Goal: Navigation & Orientation: Find specific page/section

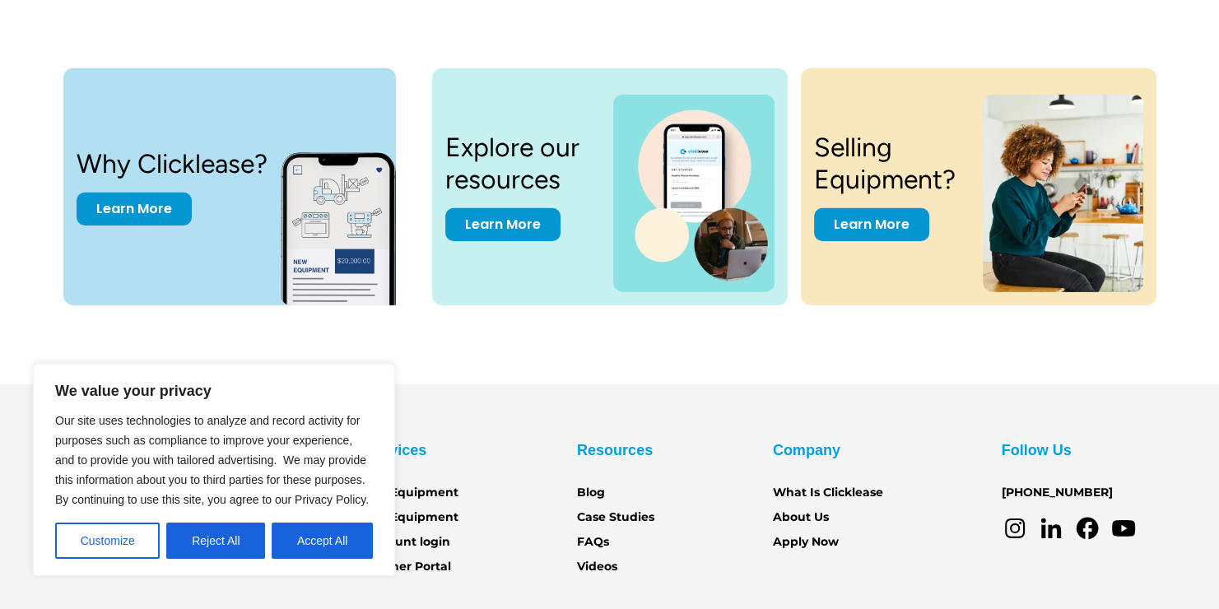
scroll to position [5207, 0]
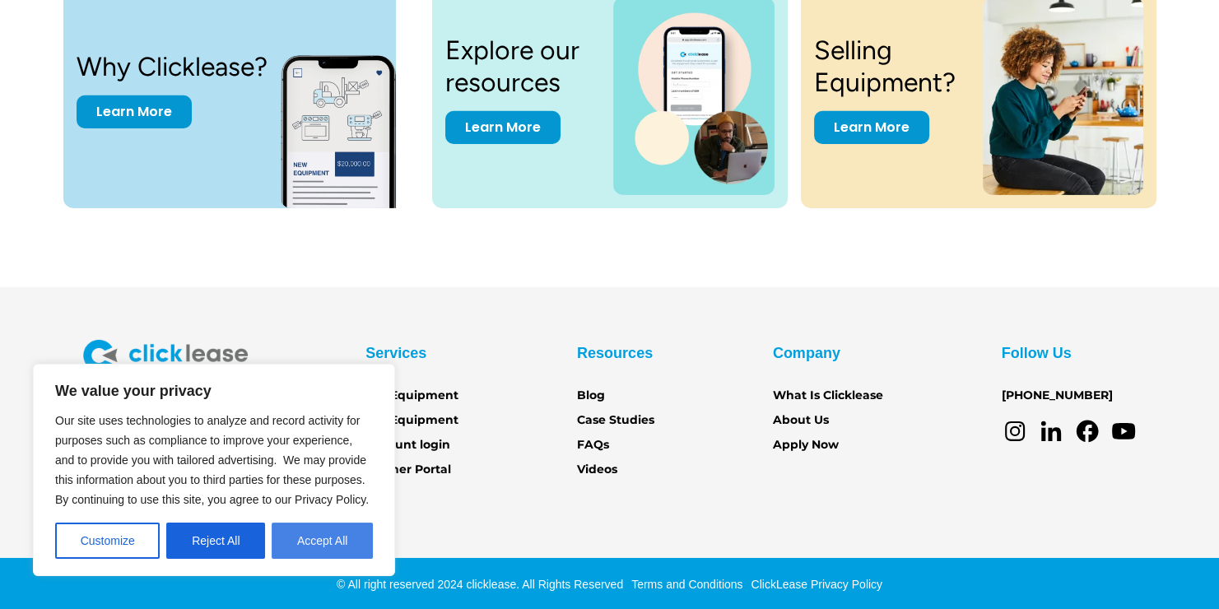
click at [342, 539] on button "Accept All" at bounding box center [322, 541] width 101 height 36
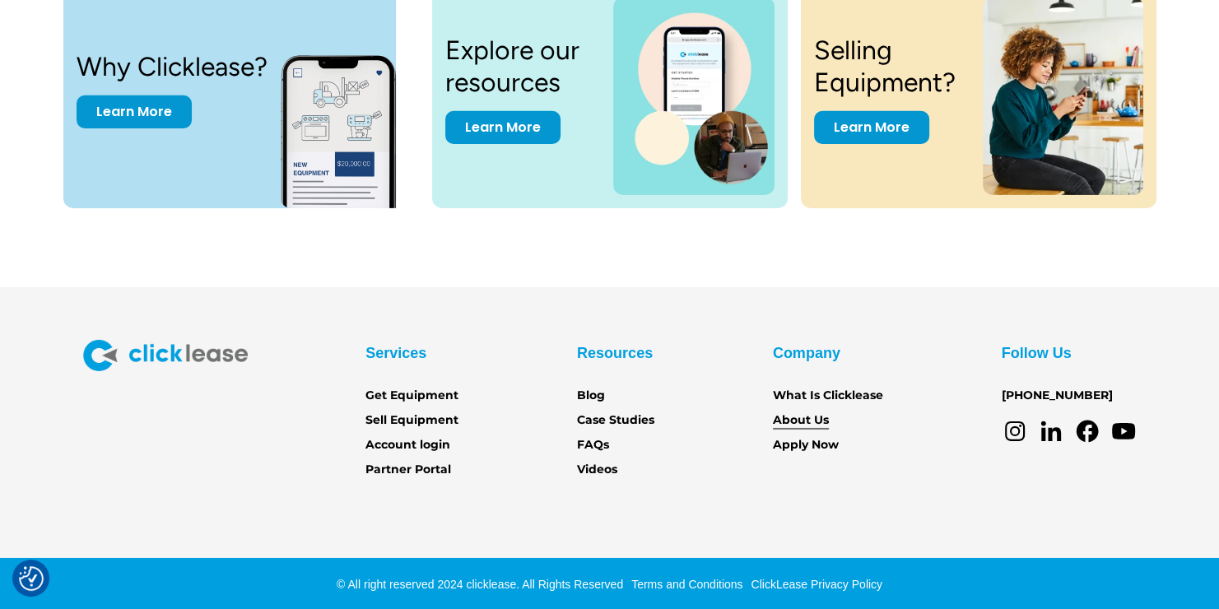
click at [799, 417] on link "About Us" at bounding box center [801, 421] width 56 height 18
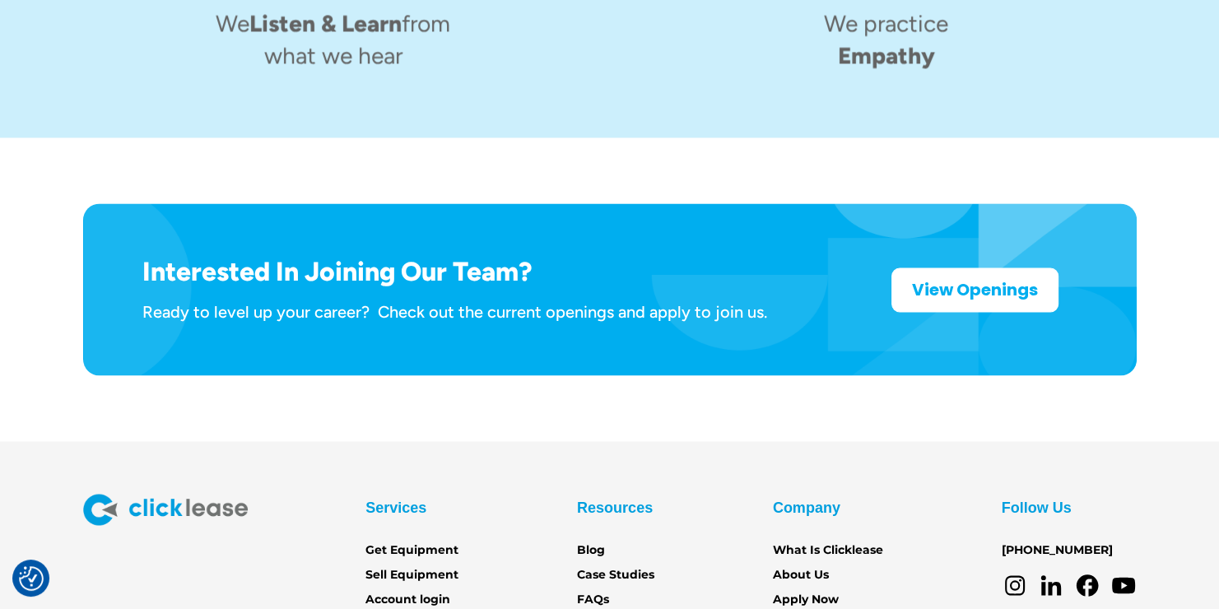
scroll to position [2701, 0]
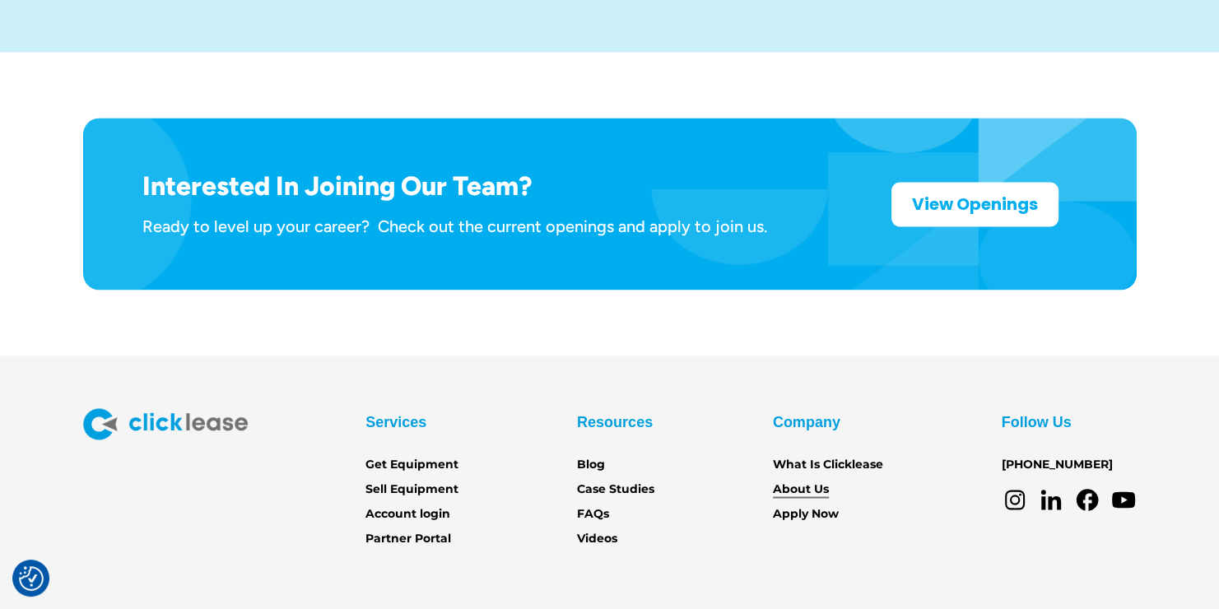
click at [815, 480] on link "About Us" at bounding box center [801, 489] width 56 height 18
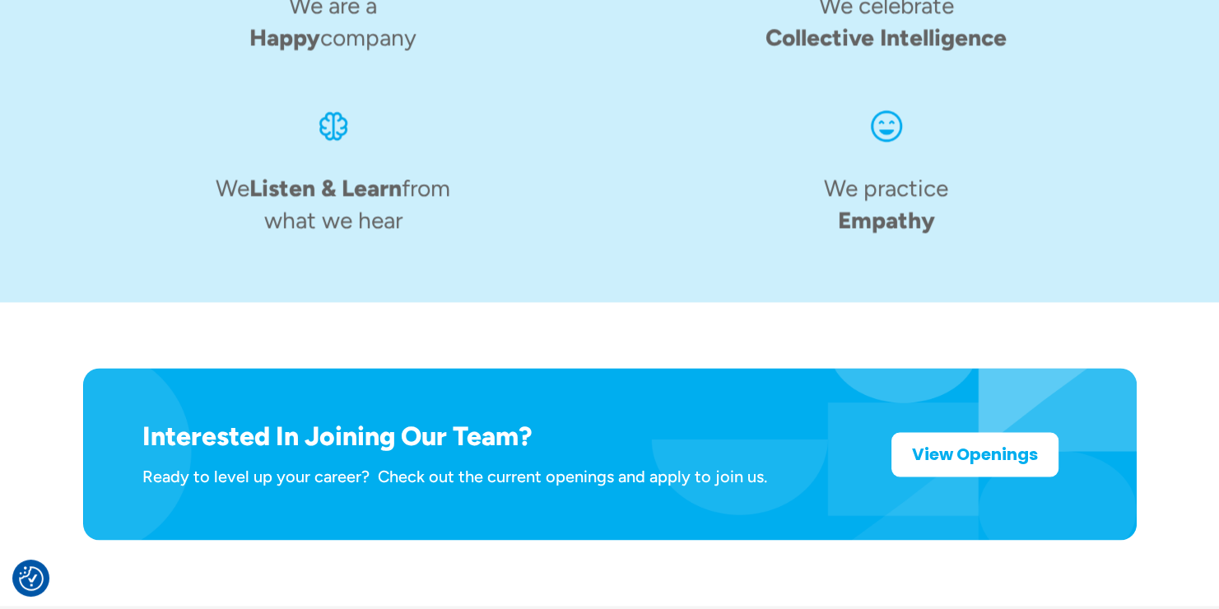
scroll to position [2701, 0]
